Goal: Transaction & Acquisition: Purchase product/service

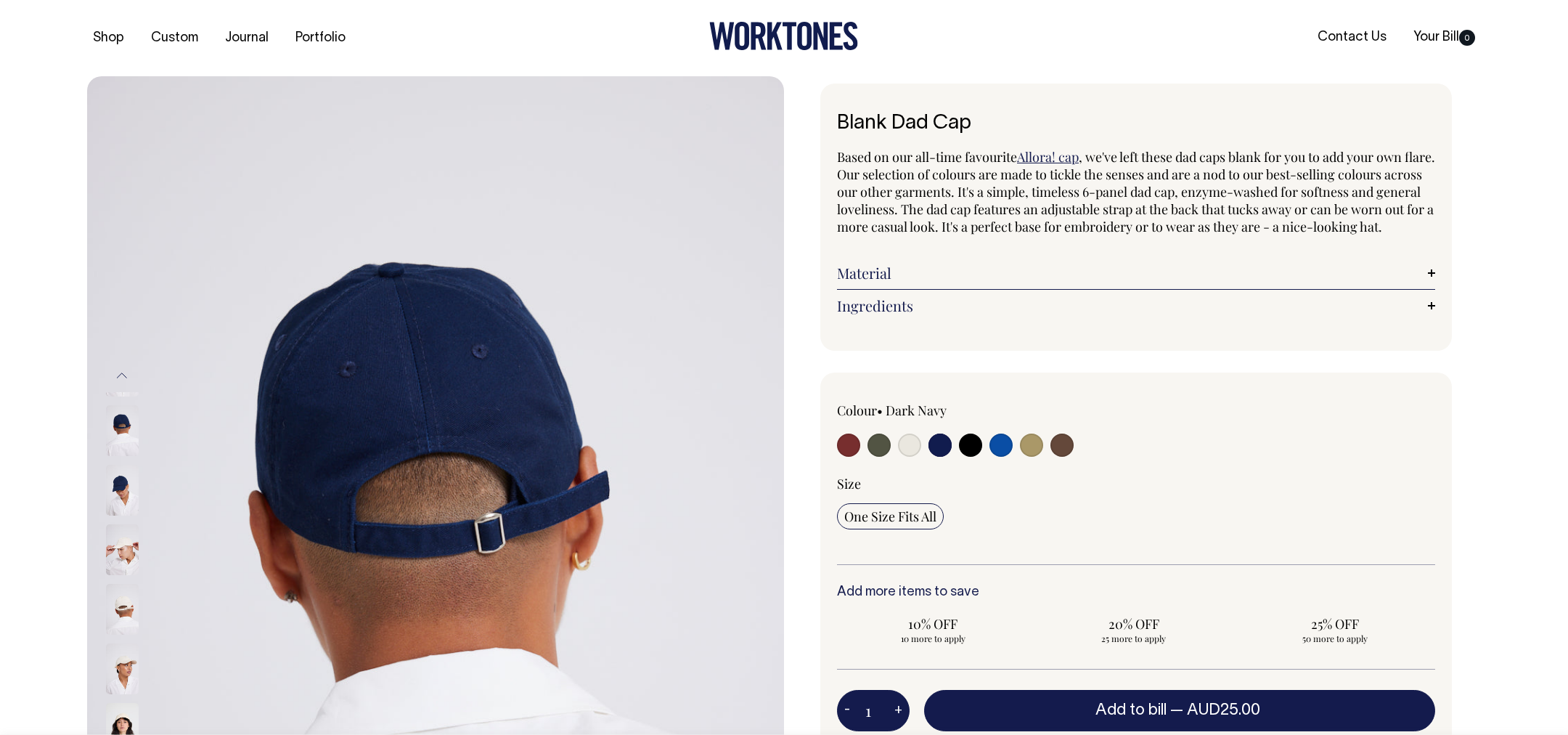
select select "Dark Navy"
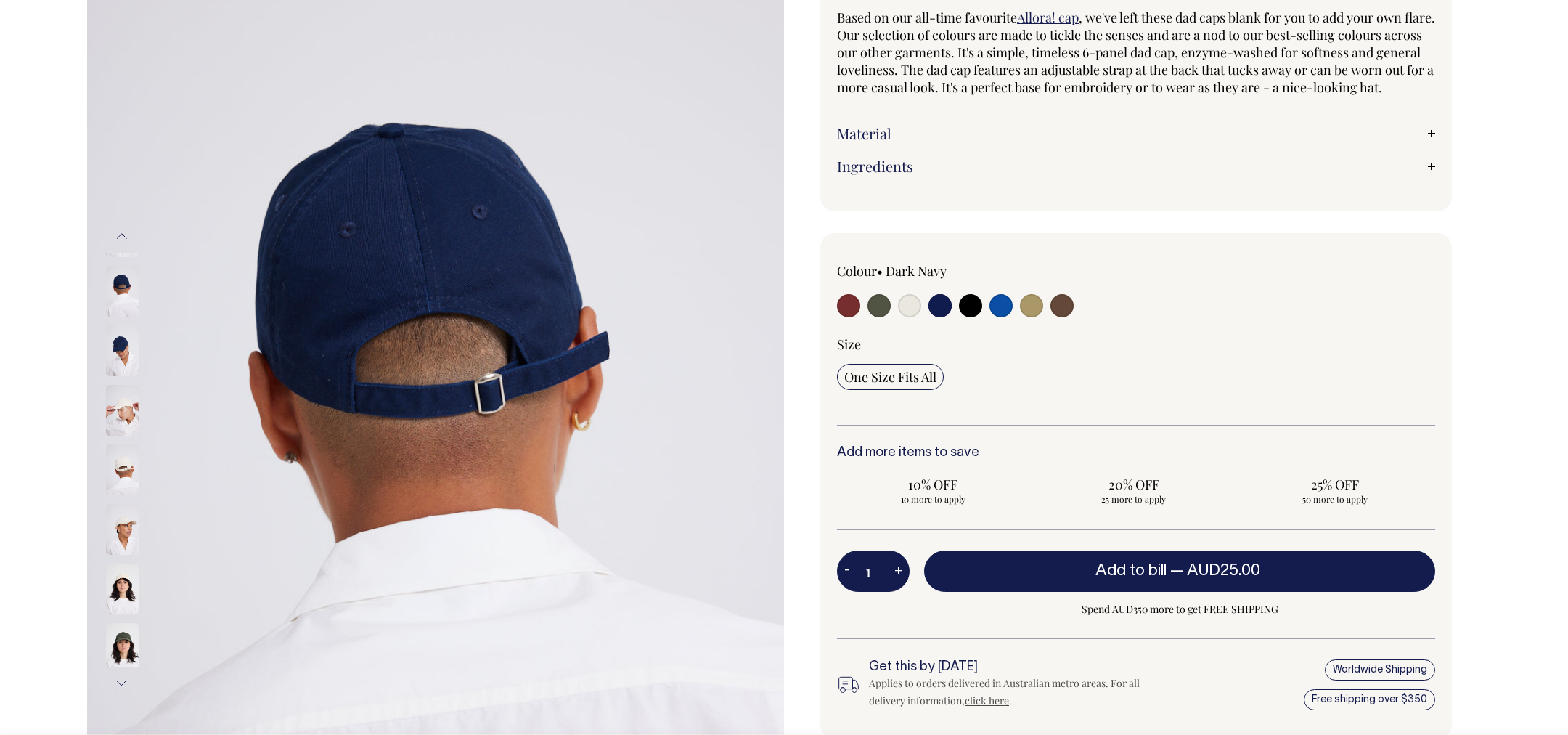
click at [115, 337] on img at bounding box center [122, 350] width 32 height 51
